Goal: Information Seeking & Learning: Learn about a topic

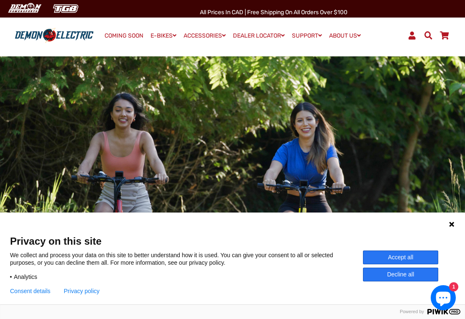
click at [406, 129] on div at bounding box center [232, 187] width 465 height 278
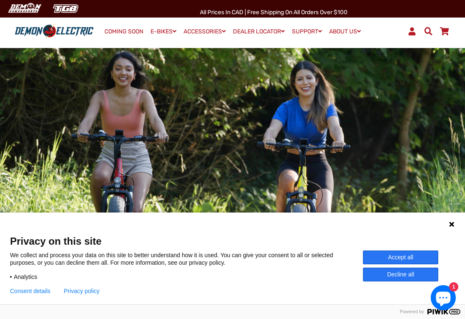
scroll to position [52, 0]
click at [428, 282] on button "Decline all" at bounding box center [400, 275] width 75 height 14
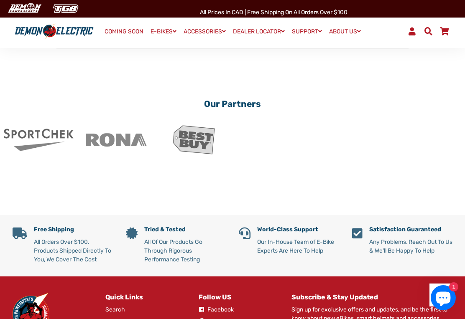
scroll to position [1252, 0]
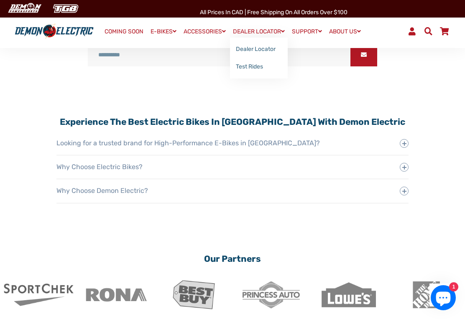
click at [270, 52] on link "Dealer Locator" at bounding box center [259, 50] width 58 height 18
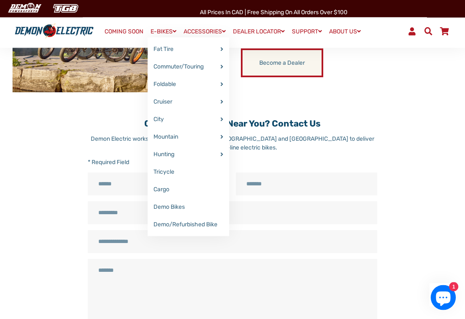
scroll to position [388, 0]
click at [163, 34] on link "E-BIKES" at bounding box center [164, 32] width 32 height 12
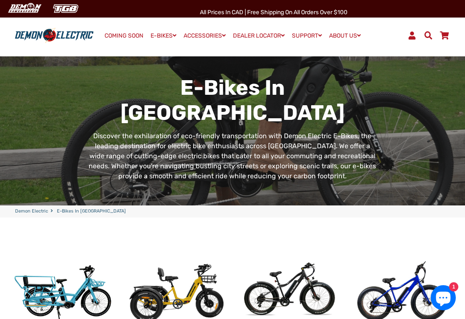
click at [317, 269] on img at bounding box center [289, 293] width 101 height 101
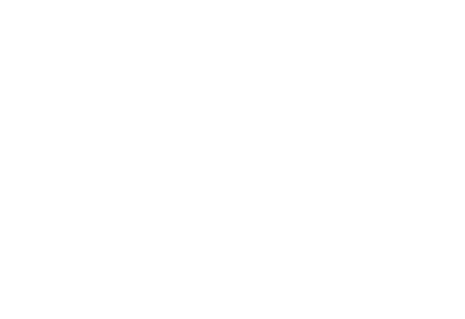
select select "******"
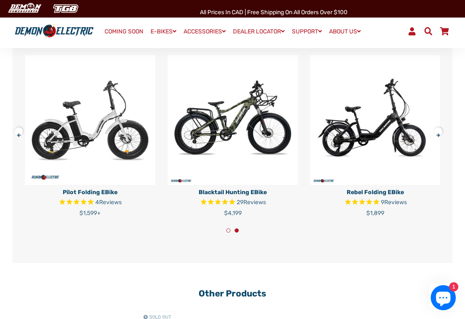
scroll to position [1773, 0]
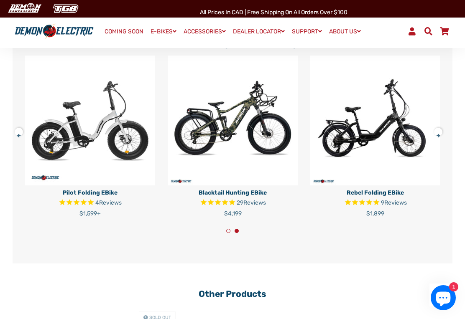
click at [445, 138] on button at bounding box center [441, 130] width 15 height 15
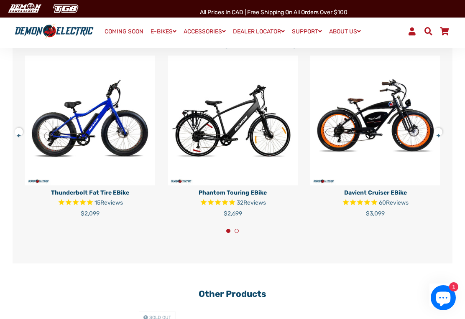
click at [442, 138] on button at bounding box center [441, 130] width 15 height 15
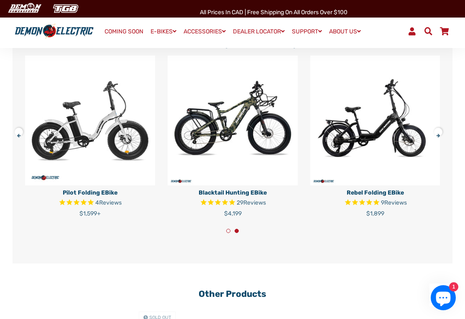
click at [442, 138] on button at bounding box center [441, 130] width 15 height 15
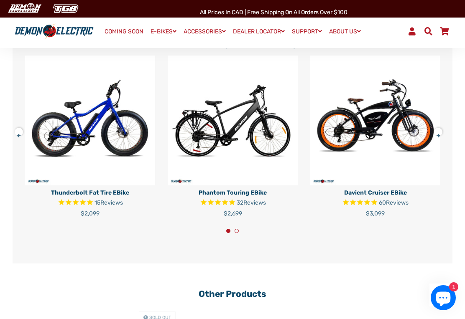
click at [442, 138] on button at bounding box center [441, 130] width 15 height 15
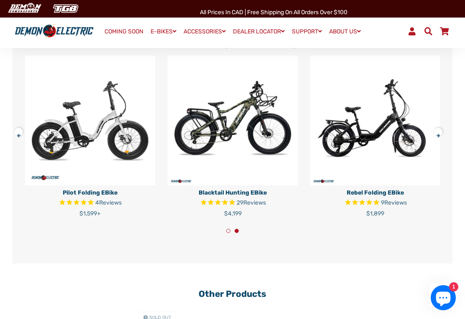
click at [443, 138] on button at bounding box center [441, 130] width 15 height 15
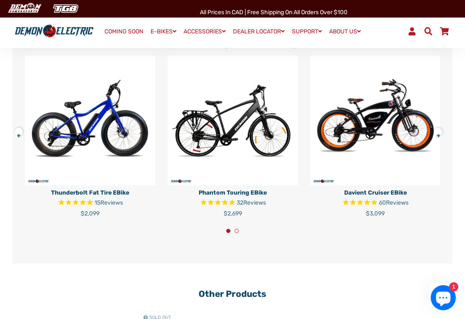
click at [442, 138] on button at bounding box center [441, 130] width 15 height 15
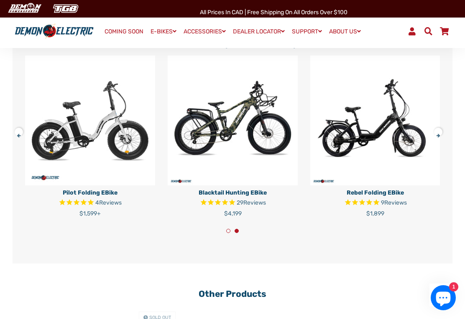
click at [446, 138] on button at bounding box center [441, 130] width 15 height 15
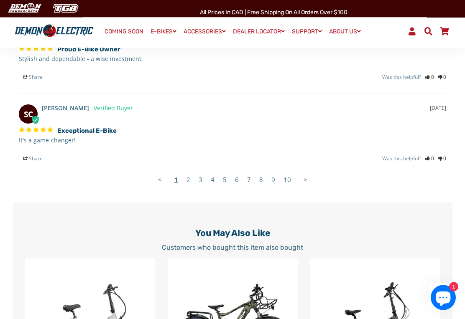
scroll to position [1569, 0]
click at [194, 188] on link "2" at bounding box center [188, 179] width 12 height 17
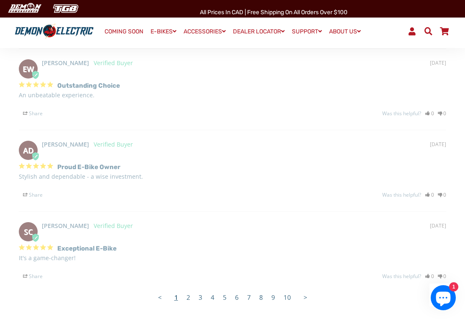
select select "******"
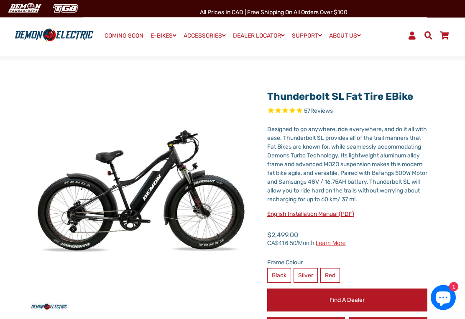
scroll to position [0, 0]
